Goal: Task Accomplishment & Management: Use online tool/utility

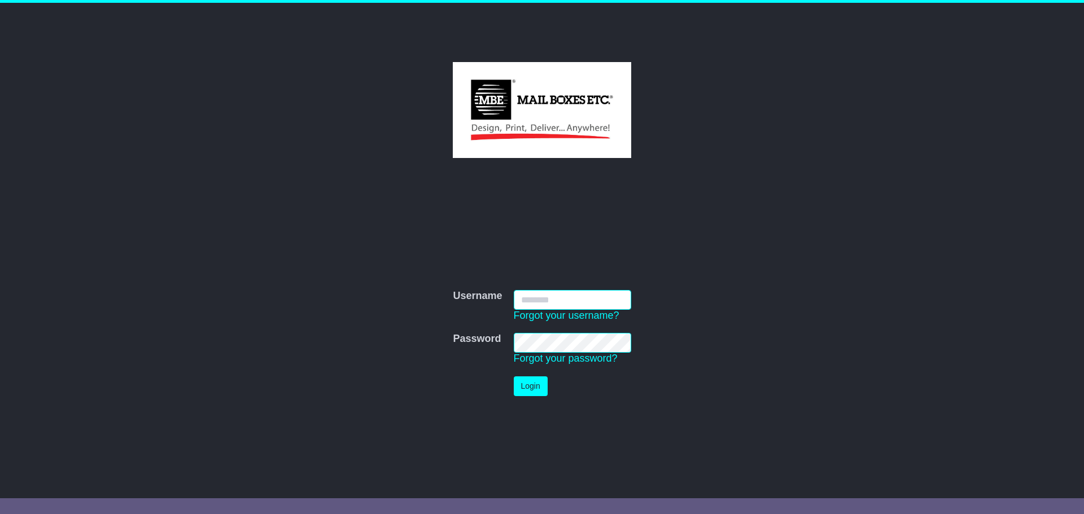
type input "**********"
drag, startPoint x: 529, startPoint y: 387, endPoint x: 472, endPoint y: 182, distance: 212.1
click at [529, 387] on button "Login" at bounding box center [531, 386] width 34 height 20
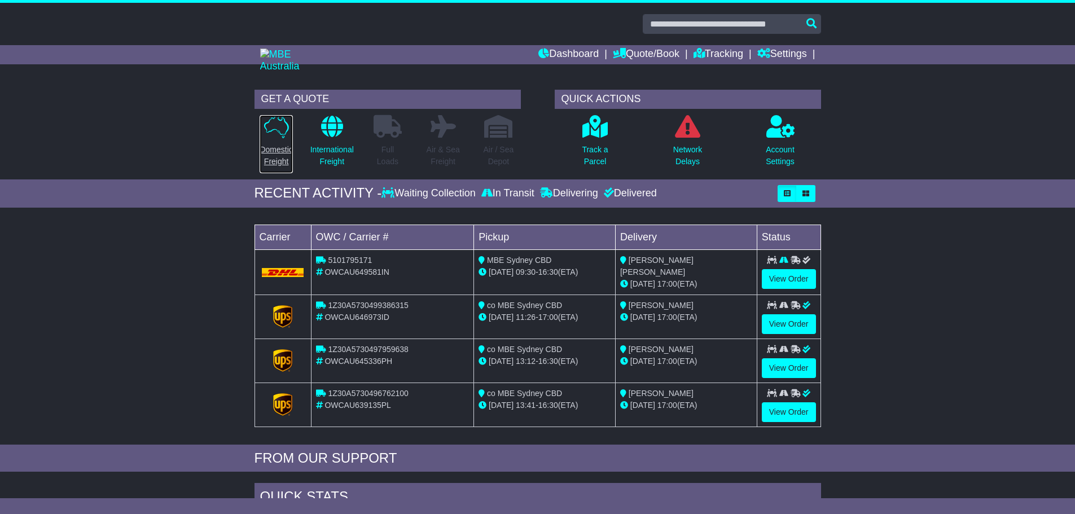
click at [273, 133] on icon at bounding box center [276, 126] width 25 height 23
